Goal: Find specific page/section: Find specific page/section

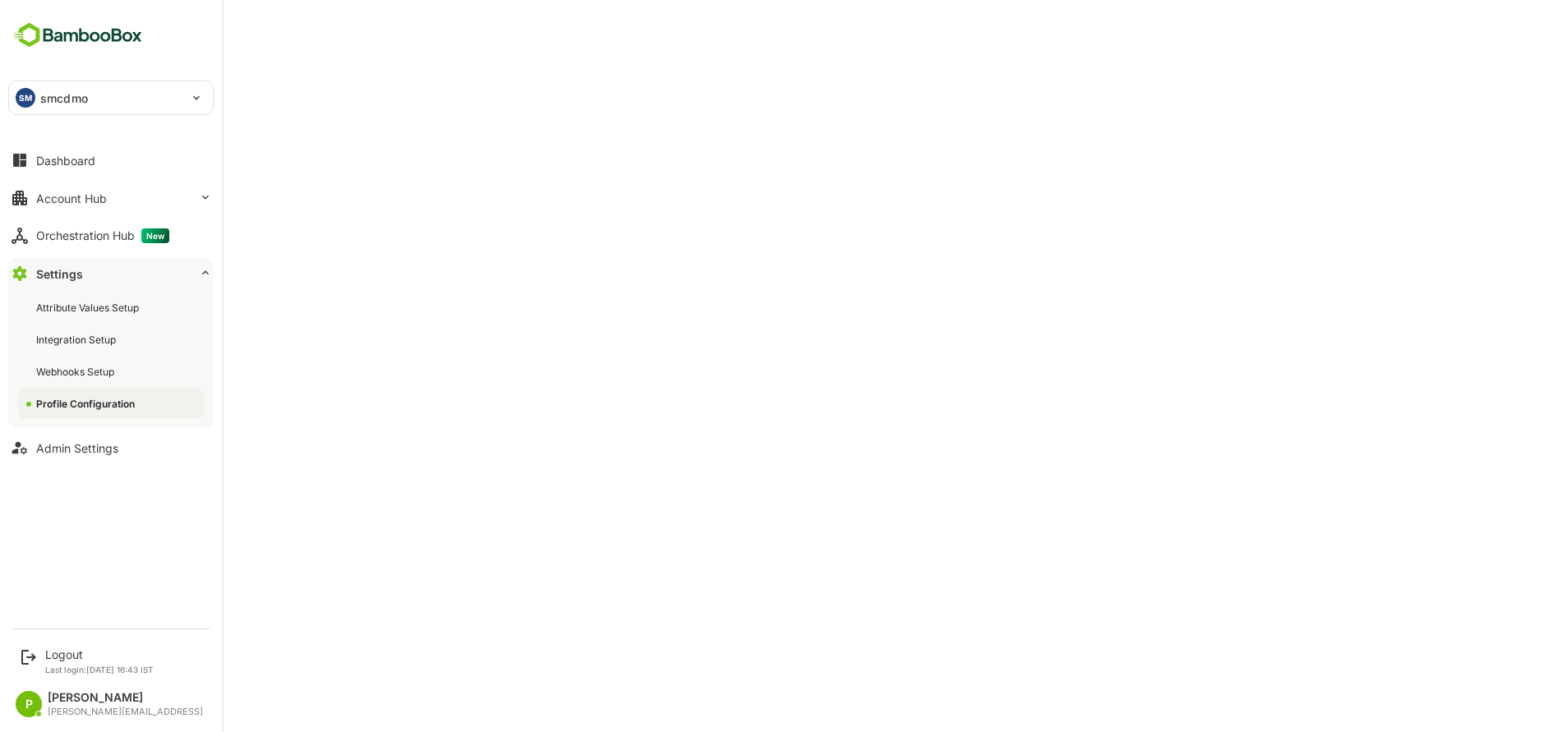
click at [154, 84] on div "SM smcdmo" at bounding box center [101, 97] width 184 height 32
click at [100, 183] on li "LM lmcdmo" at bounding box center [113, 181] width 205 height 36
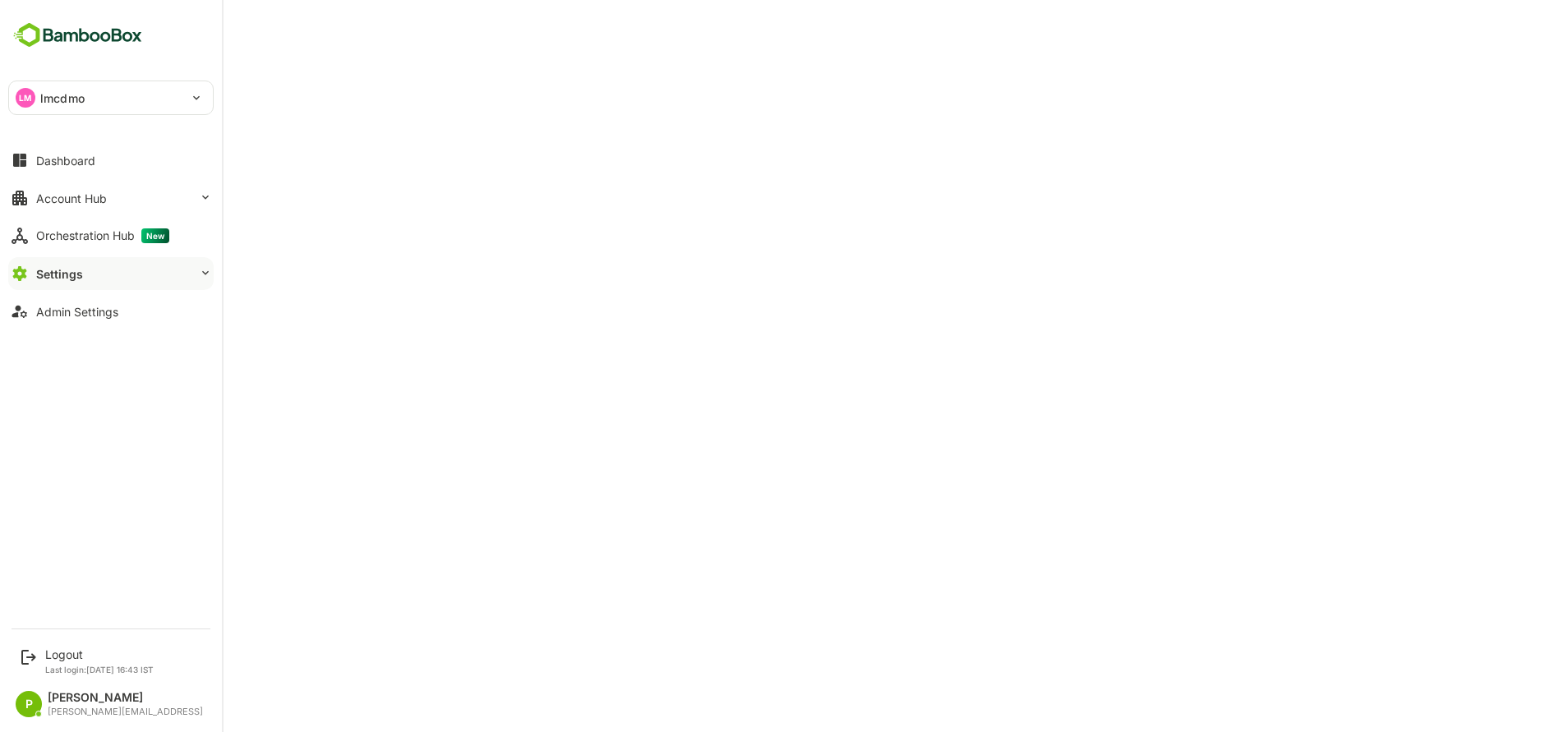
click at [99, 96] on div "LM lmcdmo" at bounding box center [101, 97] width 184 height 32
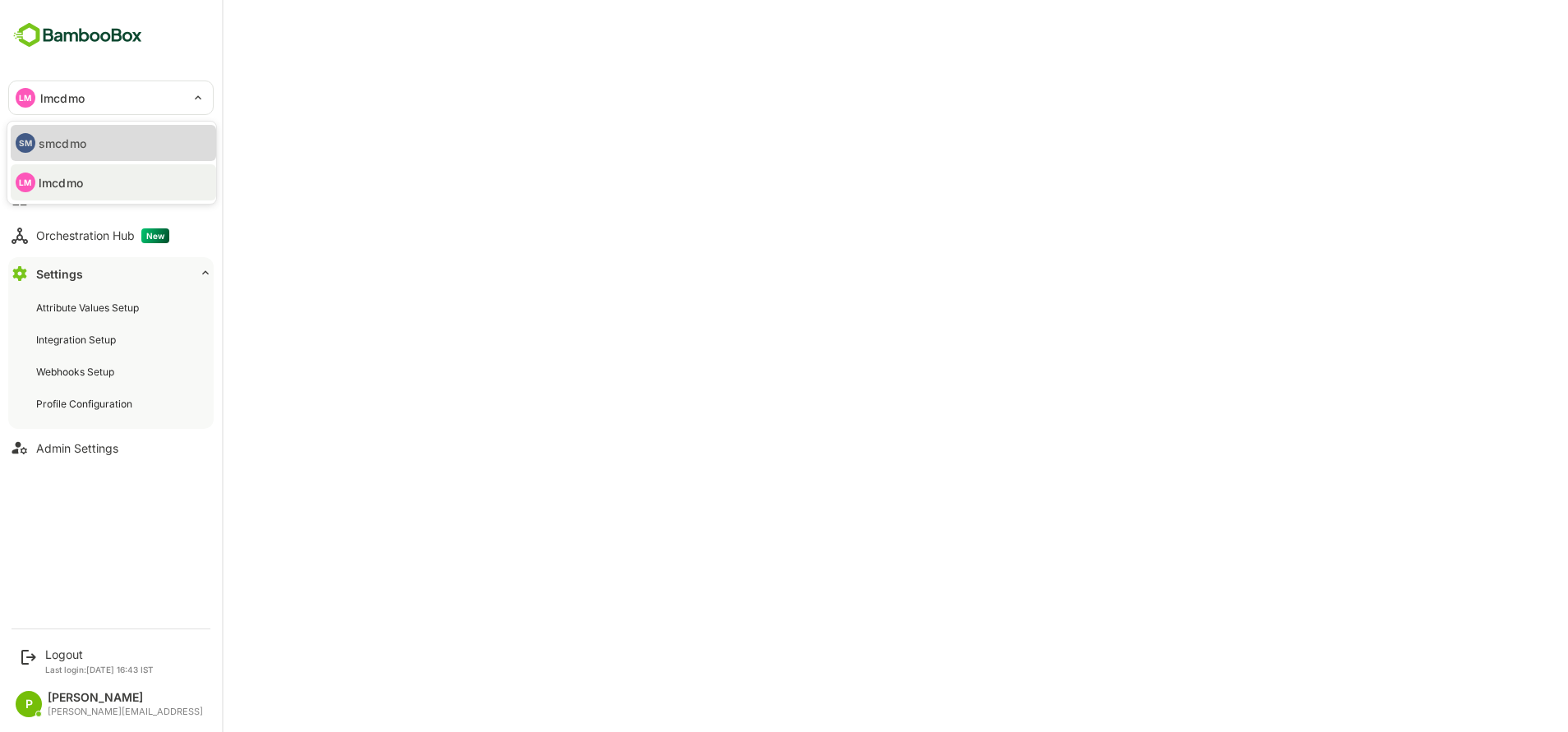
click at [83, 148] on p "smcdmo" at bounding box center [62, 144] width 47 height 18
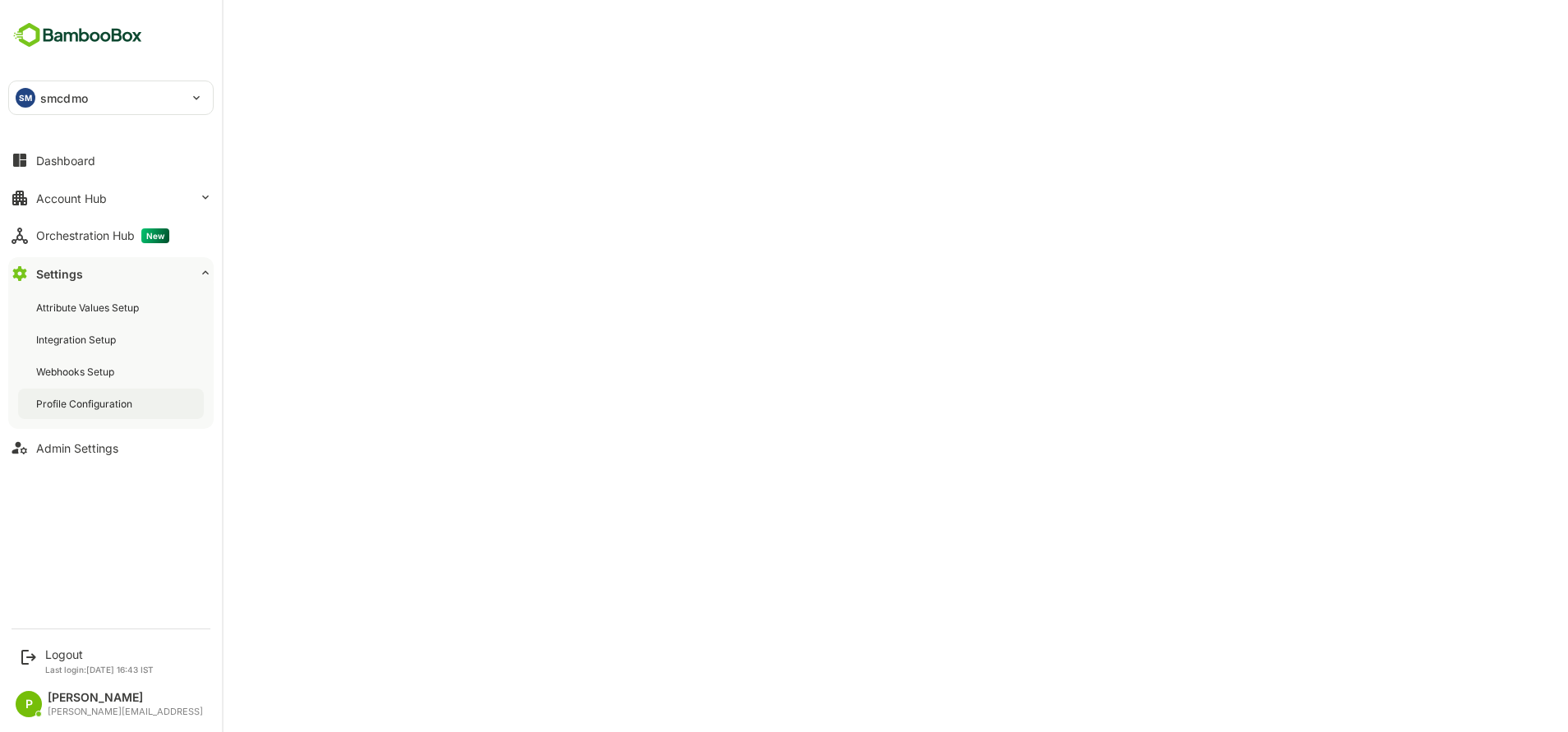
click at [148, 406] on div "Profile Configuration" at bounding box center [111, 403] width 186 height 31
click at [151, 401] on div "Profile Configuration" at bounding box center [111, 403] width 186 height 31
